Goal: Check status: Check status

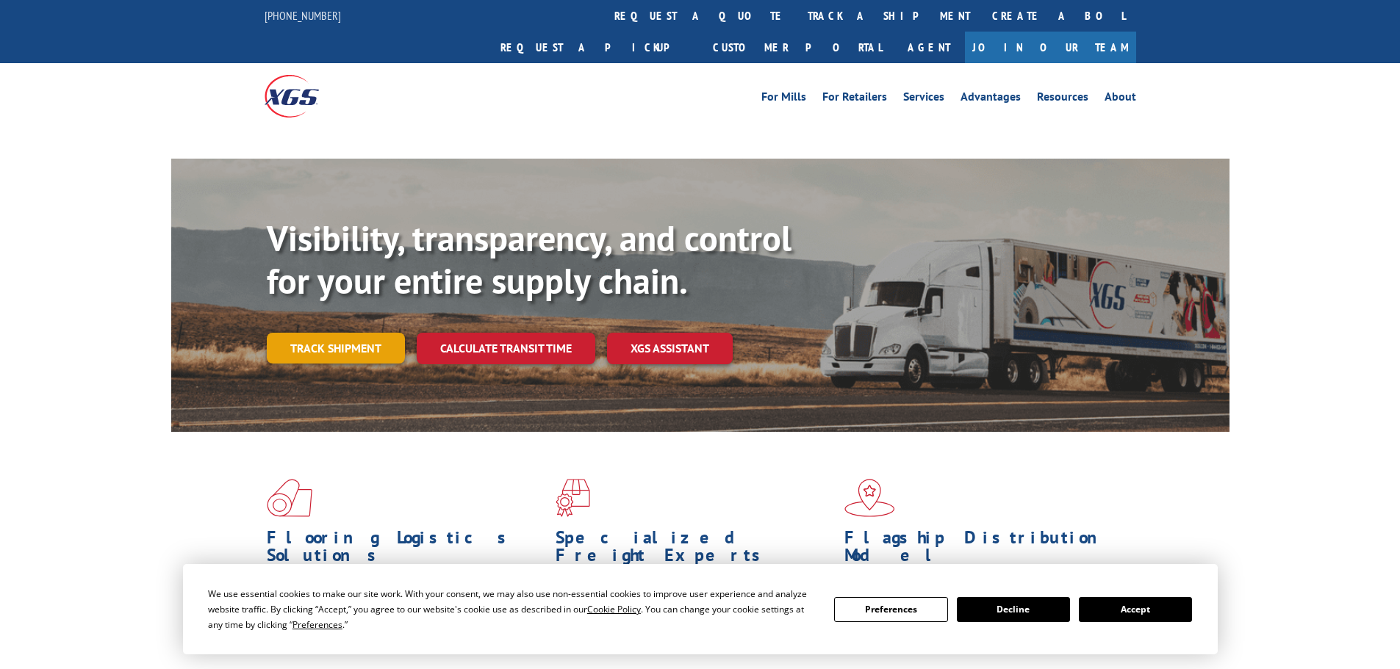
click at [321, 313] on div "Visibility, transparency, and control for your entire supply chain. Track shipm…" at bounding box center [748, 319] width 963 height 205
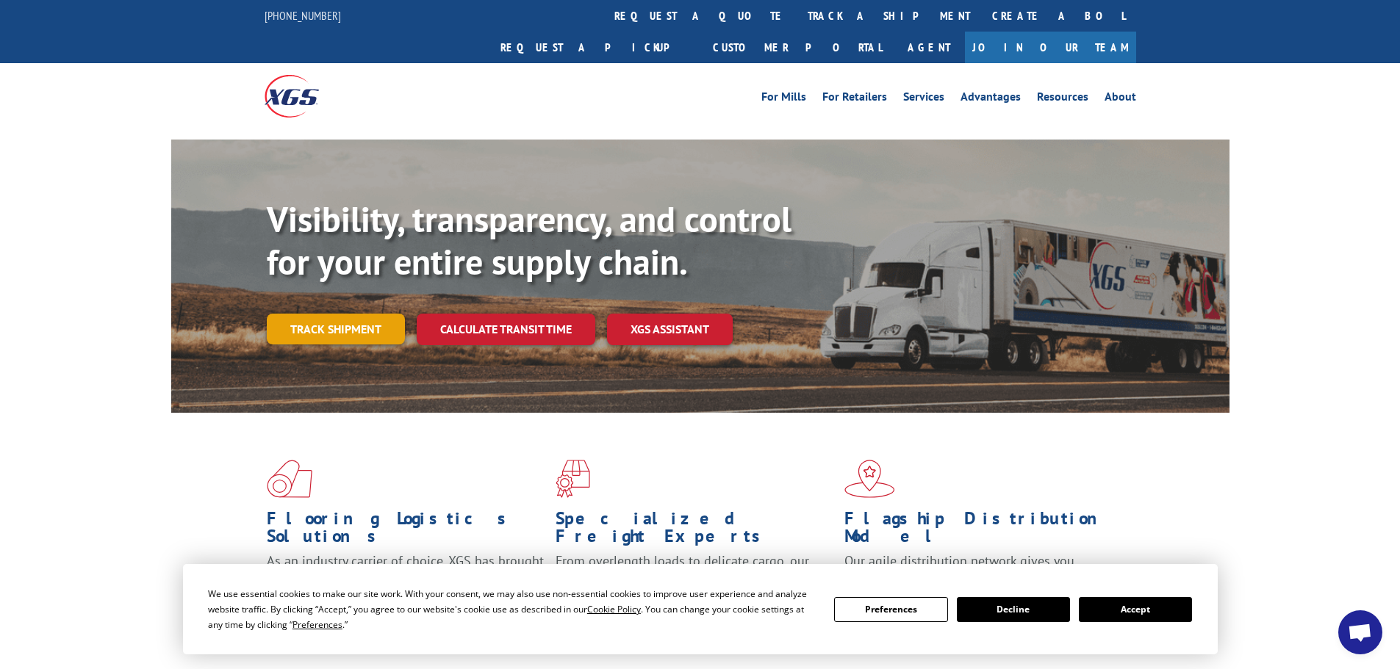
click at [341, 314] on link "Track shipment" at bounding box center [336, 329] width 138 height 31
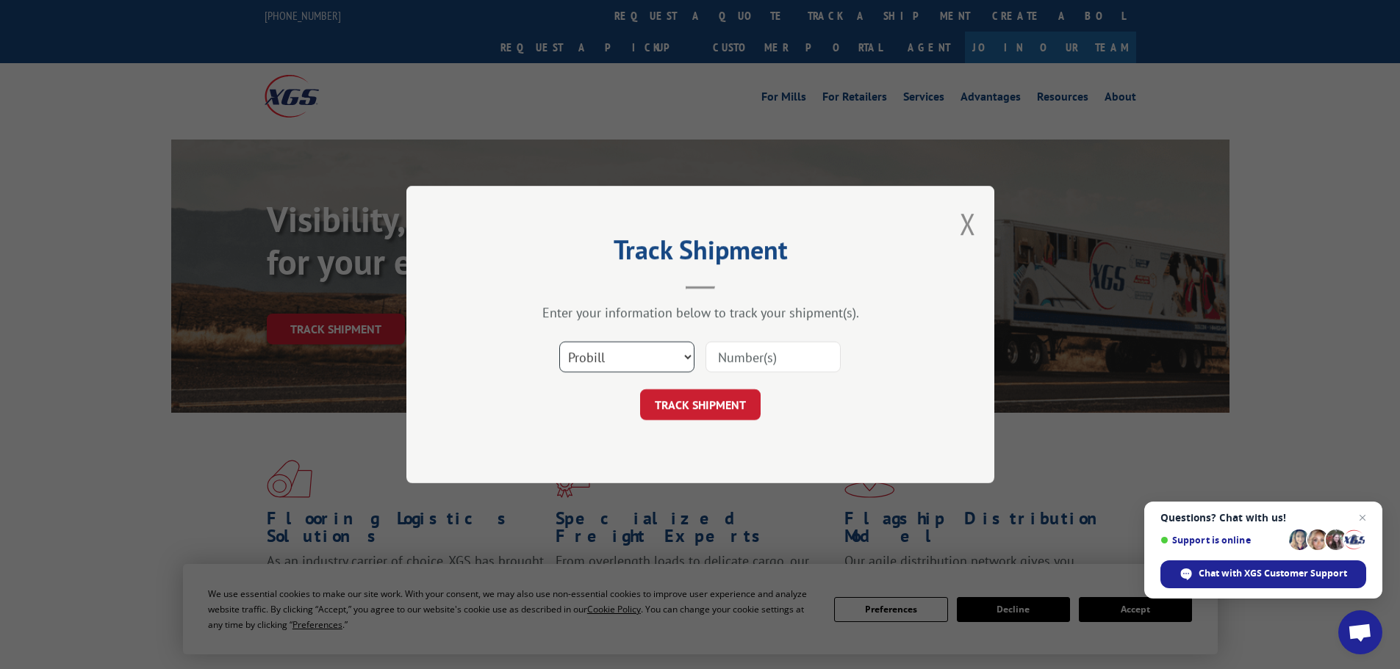
click at [628, 355] on select "Select category... Probill BOL PO" at bounding box center [626, 357] width 135 height 31
select select "bol"
click at [559, 342] on select "Select category... Probill BOL PO" at bounding box center [626, 357] width 135 height 31
click at [727, 358] on input at bounding box center [772, 357] width 135 height 31
paste input "5448358"
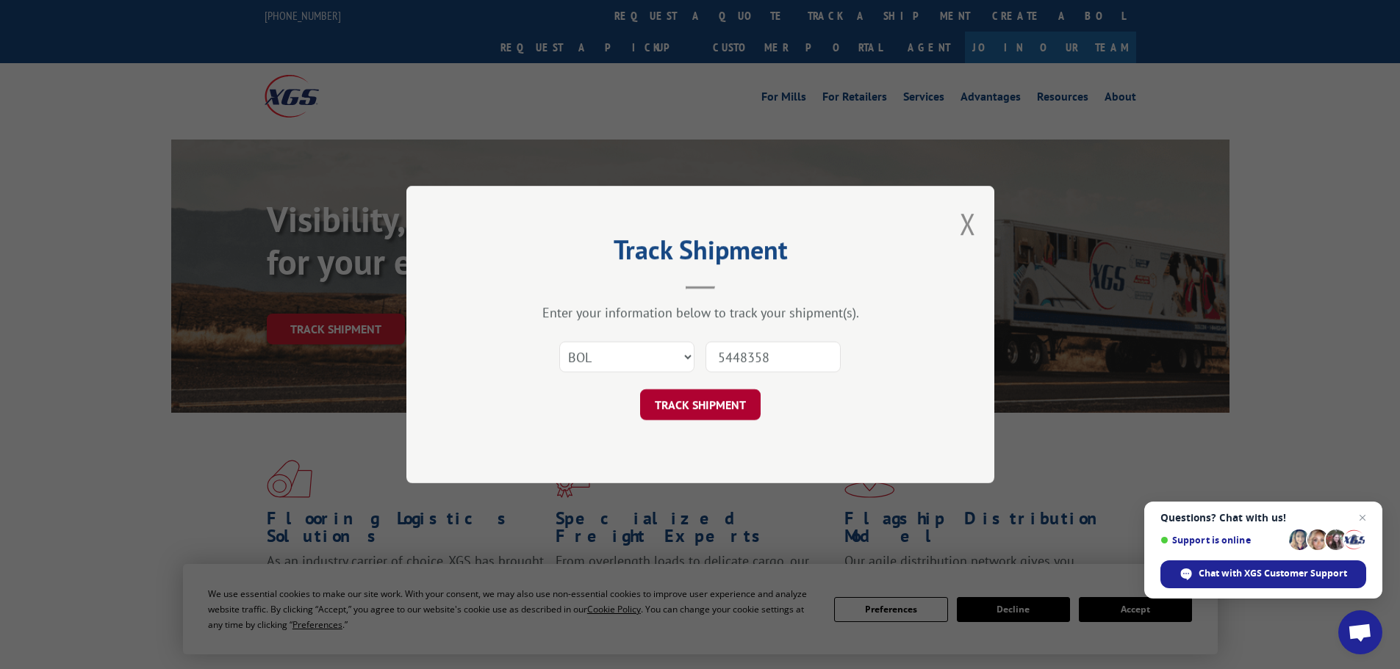
type input "5448358"
click at [697, 411] on button "TRACK SHIPMENT" at bounding box center [700, 404] width 120 height 31
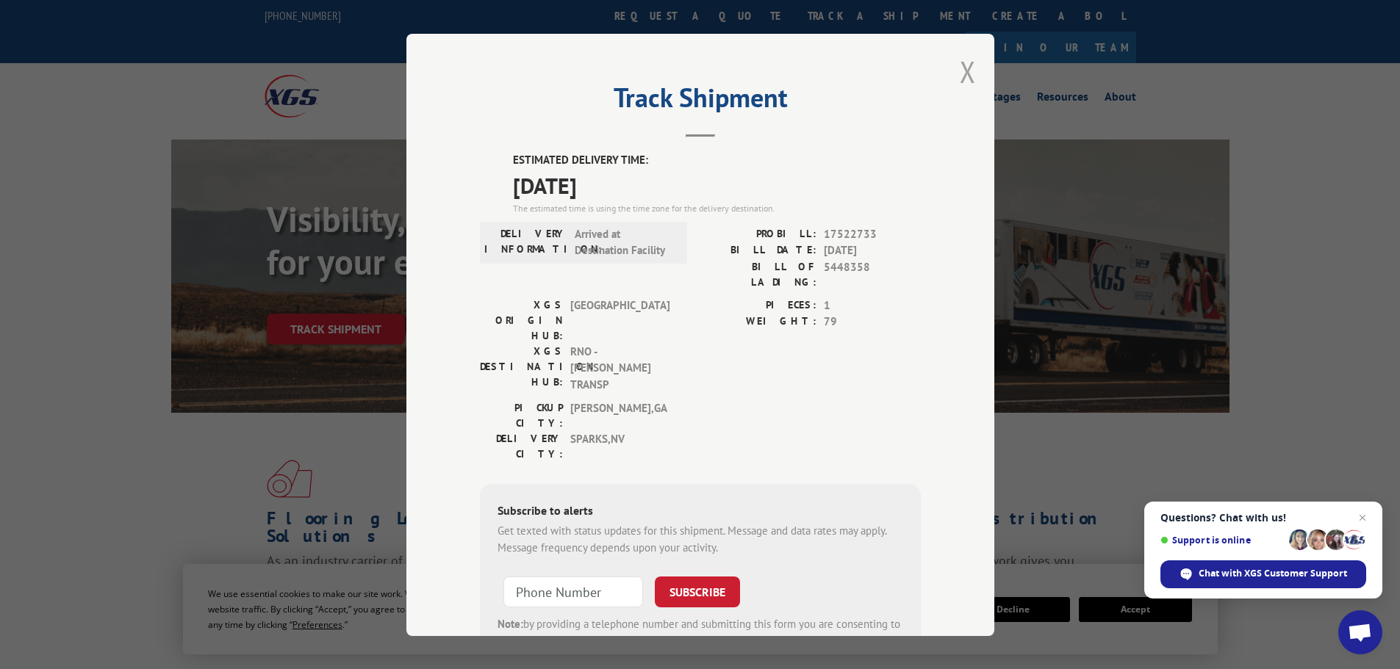
click at [960, 61] on button "Close modal" at bounding box center [968, 71] width 16 height 39
